Goal: Transaction & Acquisition: Purchase product/service

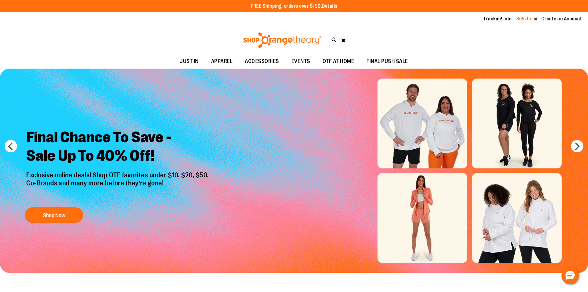
click at [521, 16] on link "Sign In" at bounding box center [523, 18] width 15 height 7
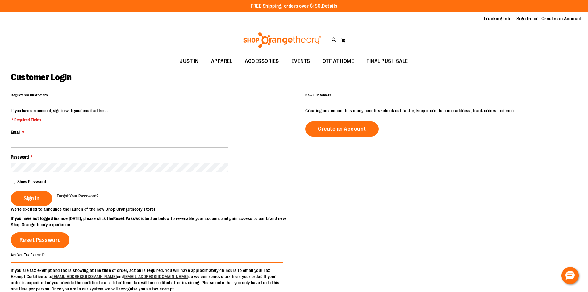
click at [147, 142] on input "Email *" at bounding box center [120, 143] width 218 height 10
type input "**********"
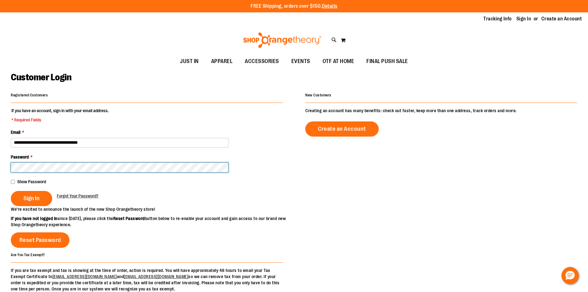
click at [11, 191] on button "Sign In" at bounding box center [31, 198] width 41 height 15
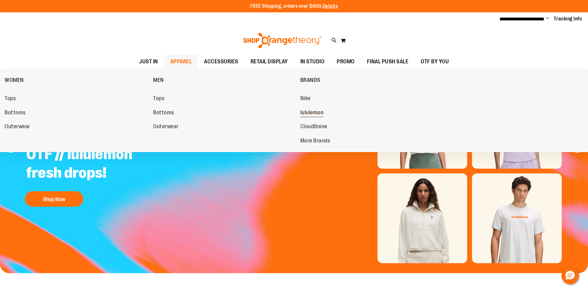
click at [317, 111] on span "lululemon" at bounding box center [311, 113] width 23 height 8
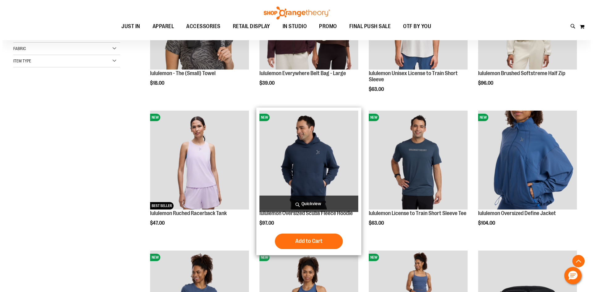
scroll to position [216, 0]
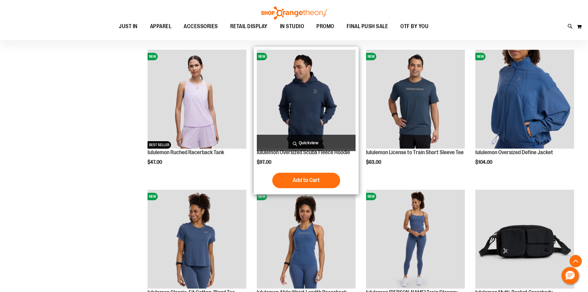
click at [314, 142] on span "Quickview" at bounding box center [306, 143] width 99 height 16
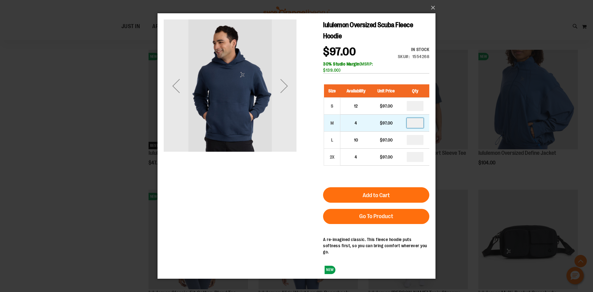
click at [413, 123] on input "number" at bounding box center [414, 123] width 17 height 10
type input "*"
click at [292, 175] on div "lululemon Oversized Scuba Fleece Hoodie $97.00 In stock Only %1 left SKU 155426…" at bounding box center [296, 148] width 265 height 259
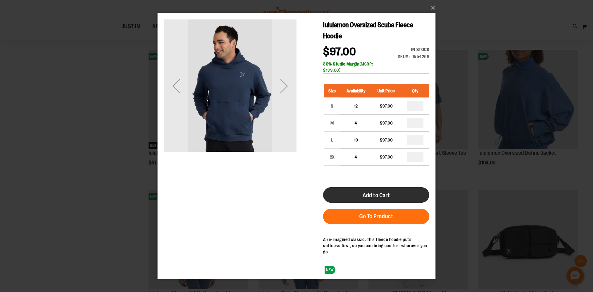
click at [402, 192] on button "Add to Cart" at bounding box center [376, 194] width 106 height 15
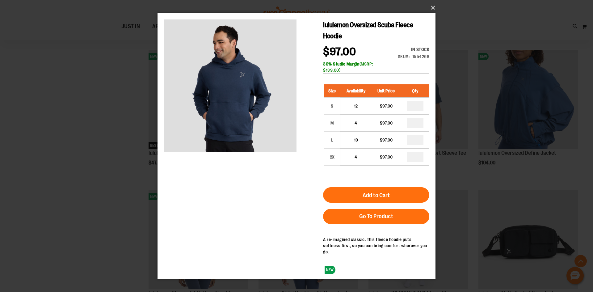
click at [432, 7] on button "×" at bounding box center [298, 8] width 278 height 14
click at [434, 5] on button "×" at bounding box center [298, 8] width 278 height 14
click at [433, 7] on button "×" at bounding box center [298, 8] width 278 height 14
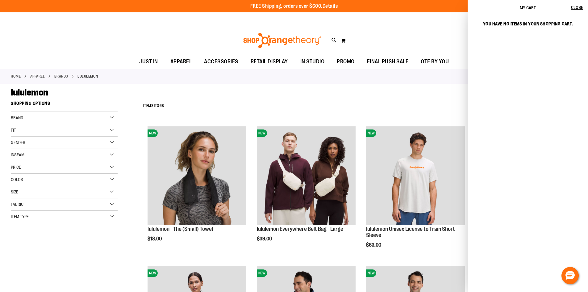
scroll to position [332, 0]
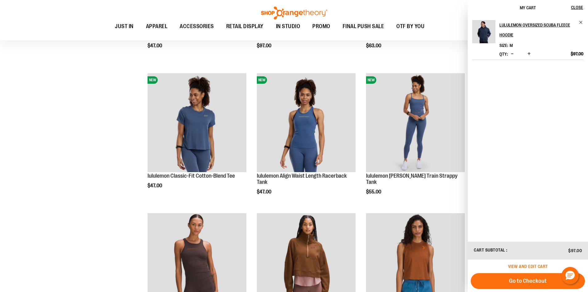
click at [521, 264] on span "View and edit cart" at bounding box center [528, 266] width 40 height 5
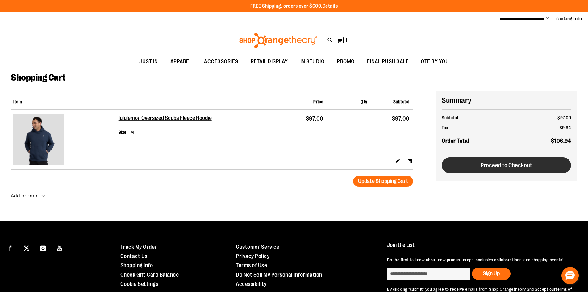
click at [504, 169] on button "Proceed to Checkout" at bounding box center [506, 165] width 129 height 16
